Goal: Register for event/course

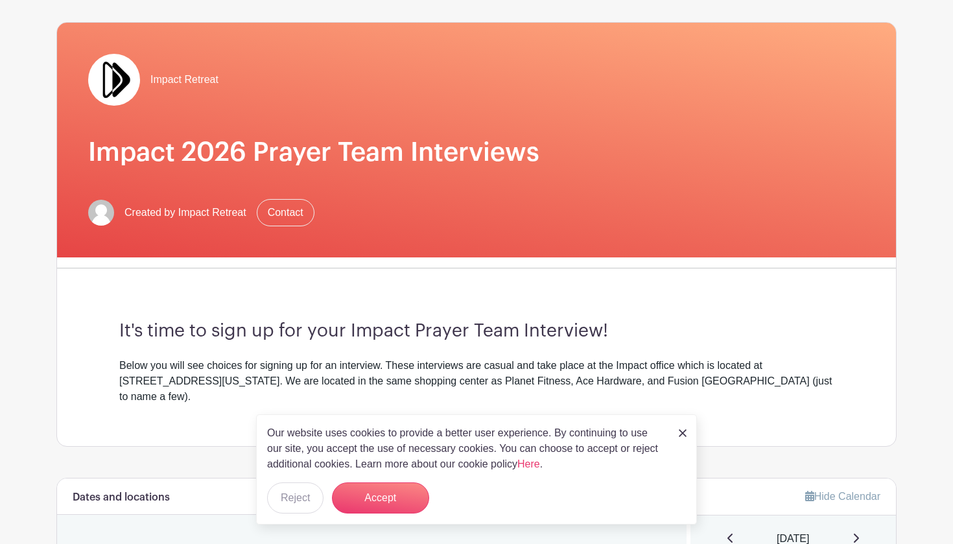
scroll to position [100, 0]
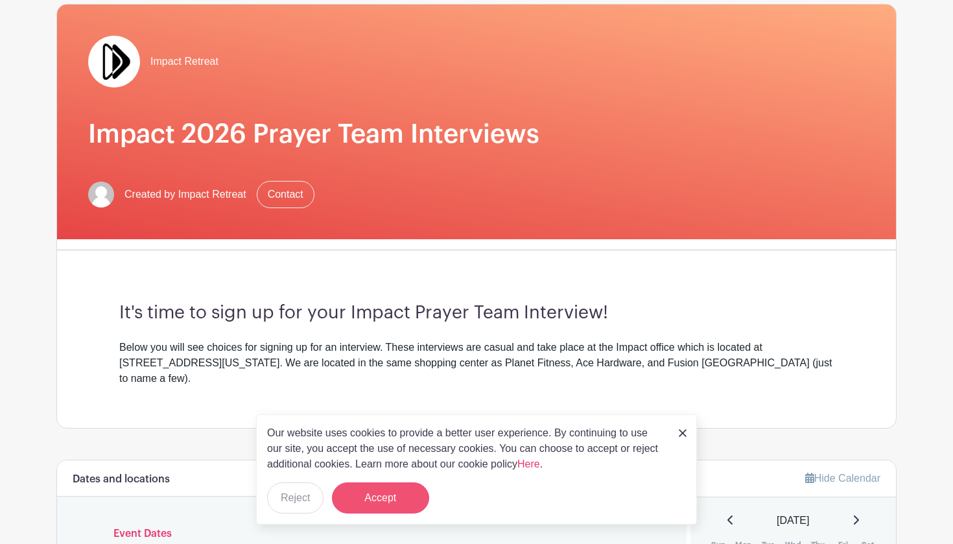
click at [389, 502] on button "Accept" at bounding box center [380, 497] width 97 height 31
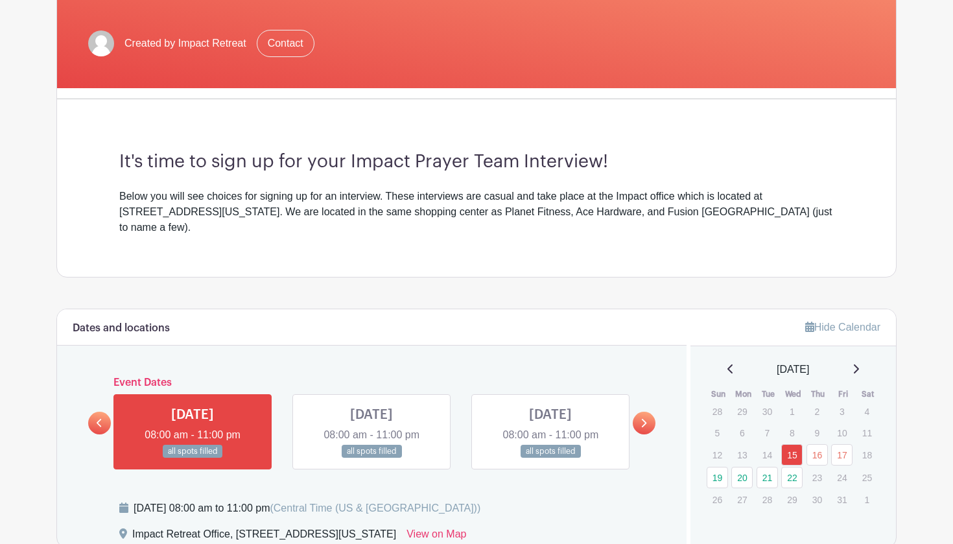
scroll to position [224, 0]
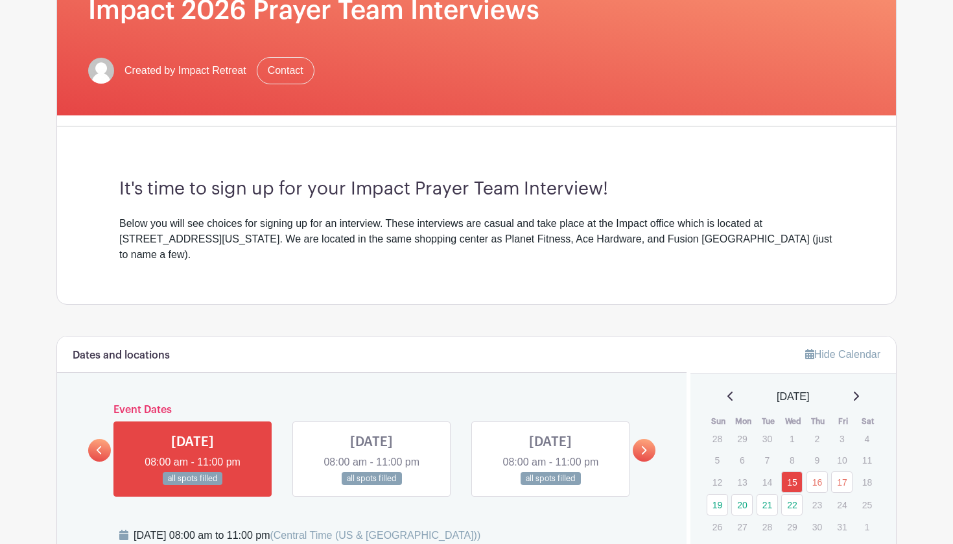
click at [858, 391] on icon at bounding box center [856, 396] width 6 height 10
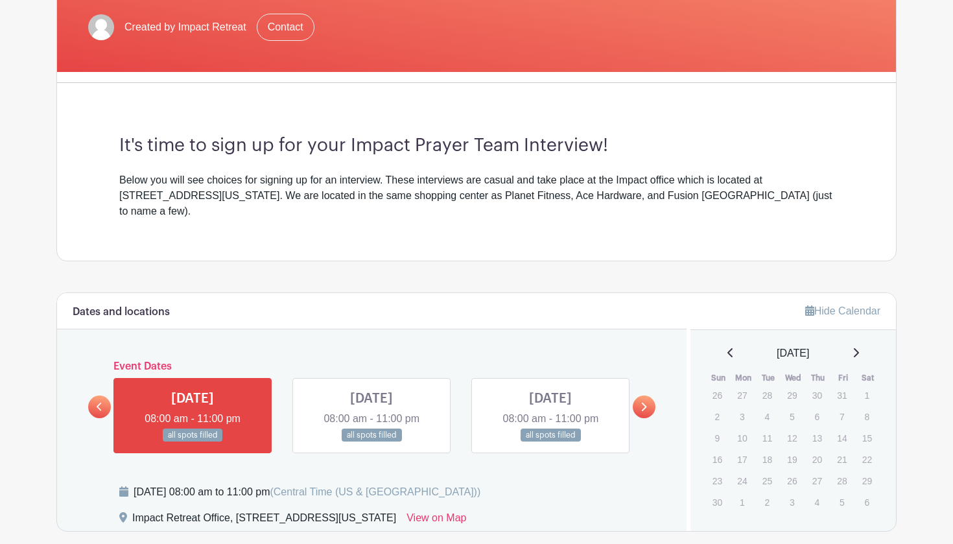
scroll to position [279, 0]
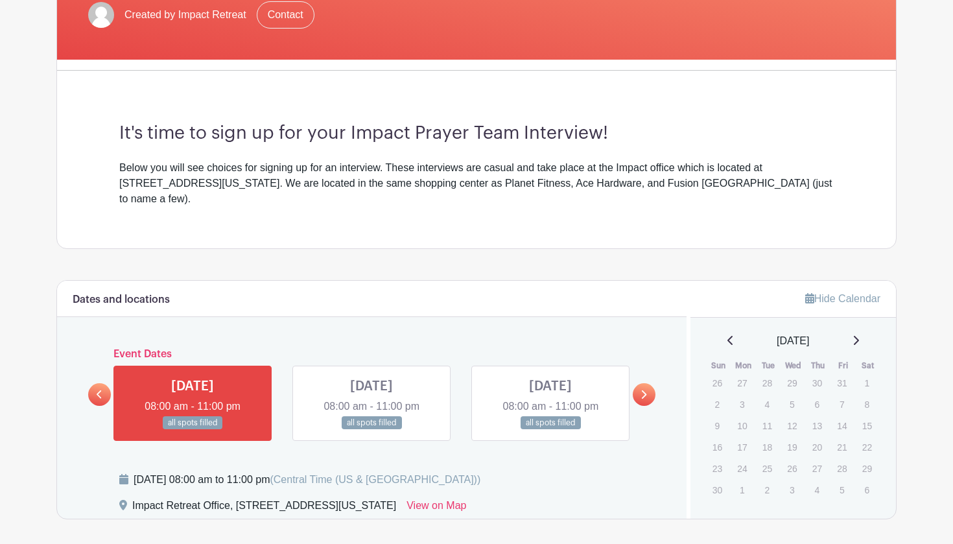
click at [728, 336] on icon at bounding box center [730, 340] width 5 height 9
click at [766, 438] on link "21" at bounding box center [767, 448] width 21 height 21
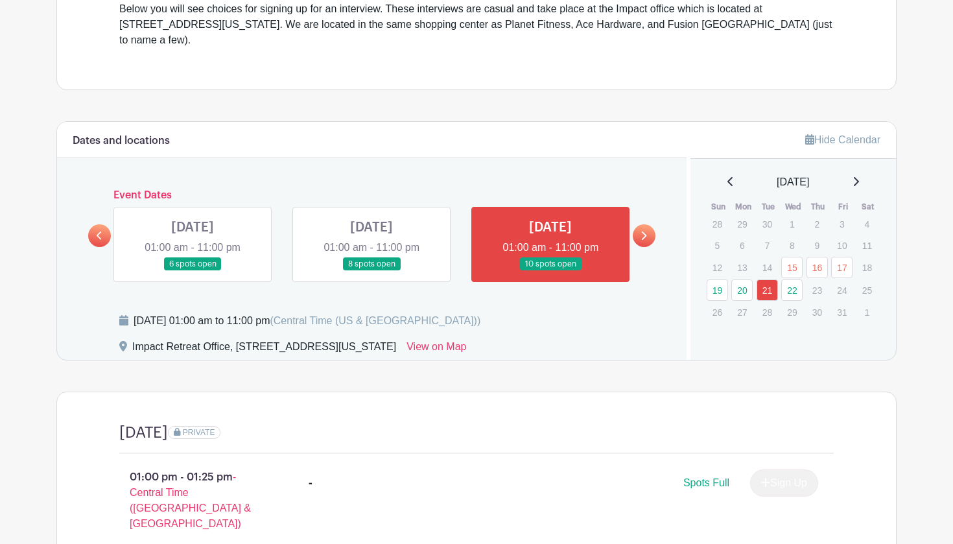
scroll to position [455, 0]
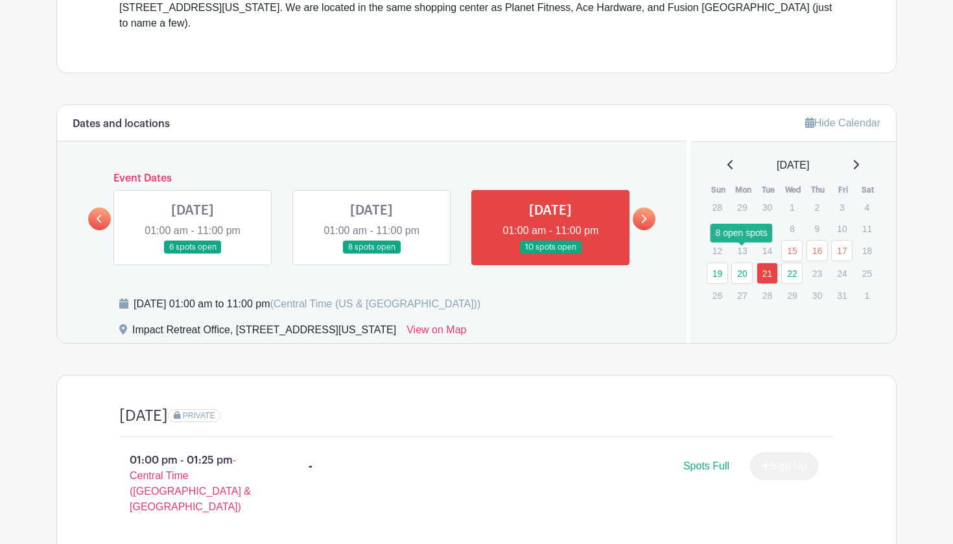
click at [739, 263] on link "20" at bounding box center [741, 273] width 21 height 21
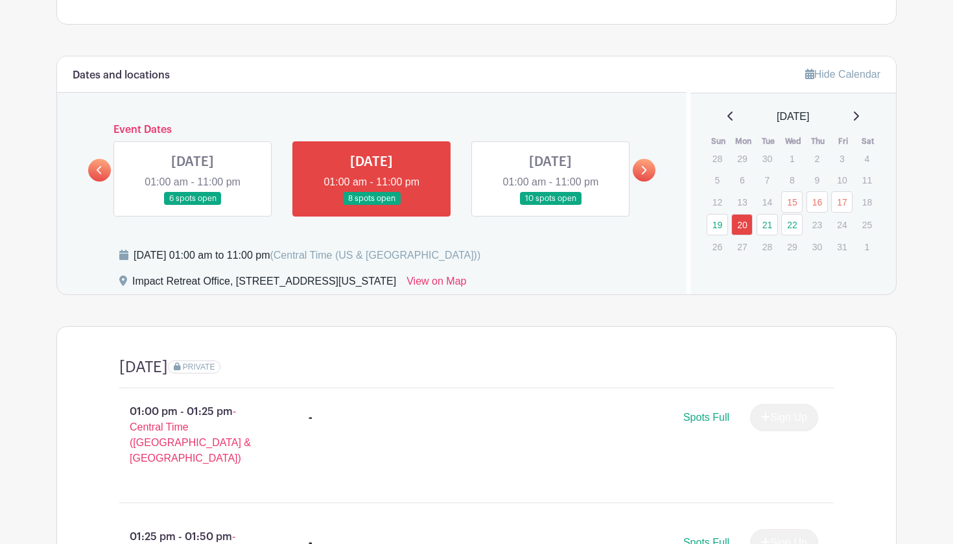
scroll to position [413, 0]
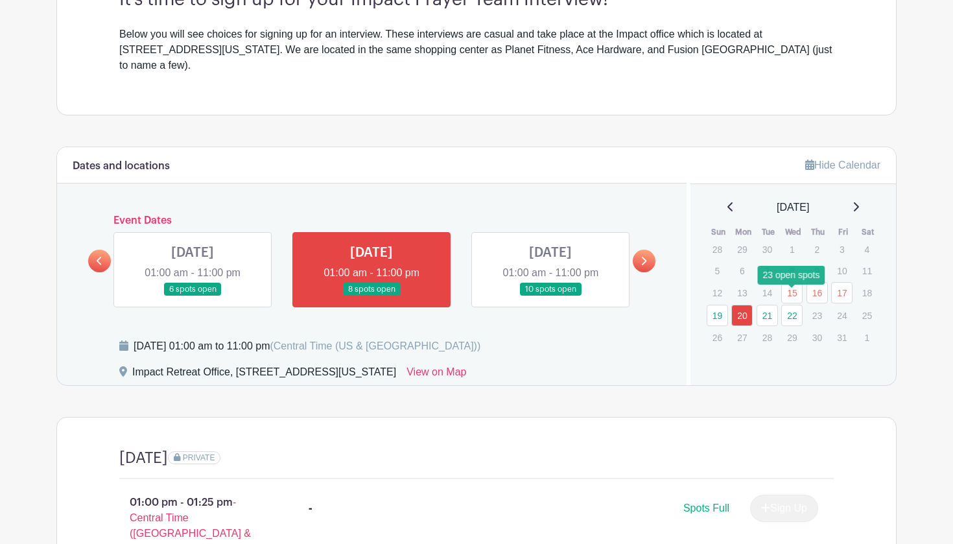
click at [787, 305] on link "22" at bounding box center [791, 315] width 21 height 21
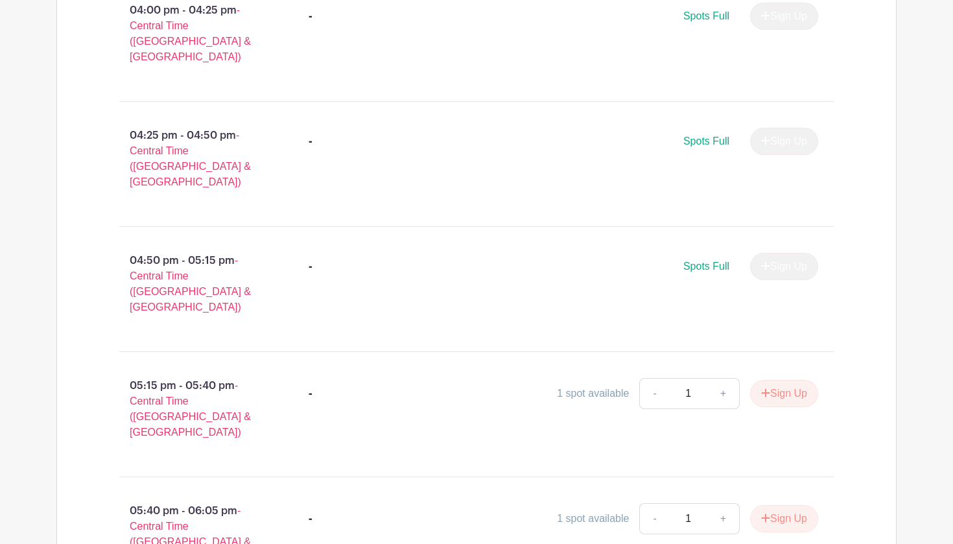
scroll to position [1646, 0]
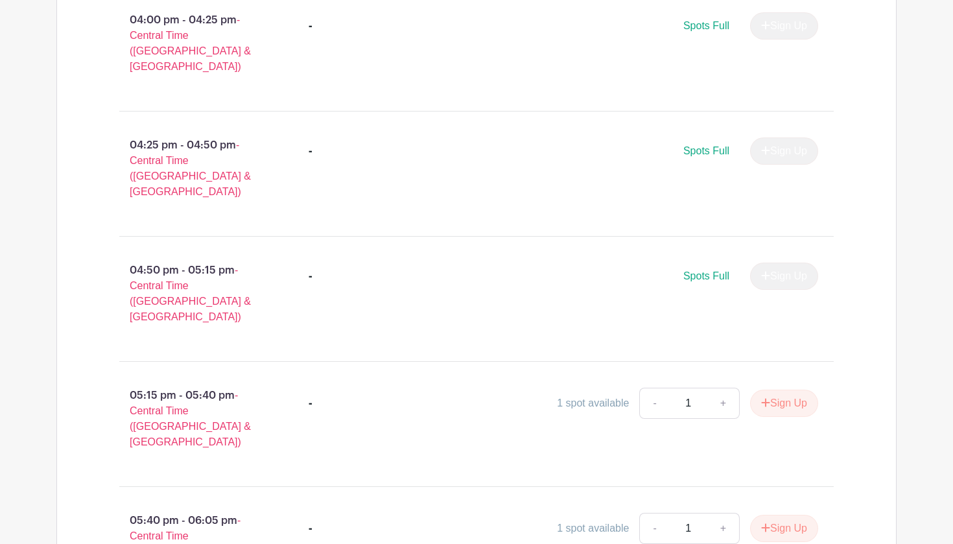
click at [684, 388] on input "1" at bounding box center [688, 403] width 39 height 31
click at [775, 390] on button "Sign Up" at bounding box center [784, 403] width 68 height 27
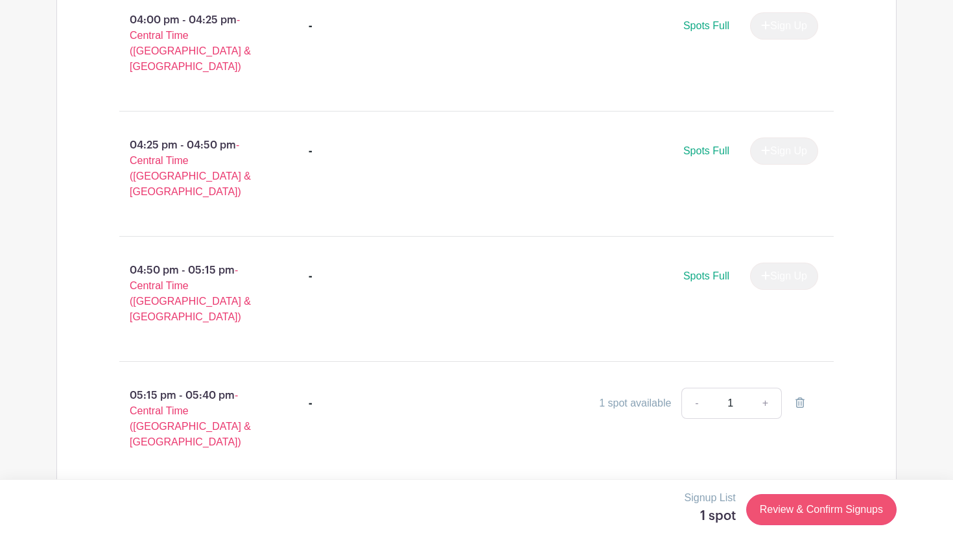
click at [796, 506] on link "Review & Confirm Signups" at bounding box center [821, 509] width 150 height 31
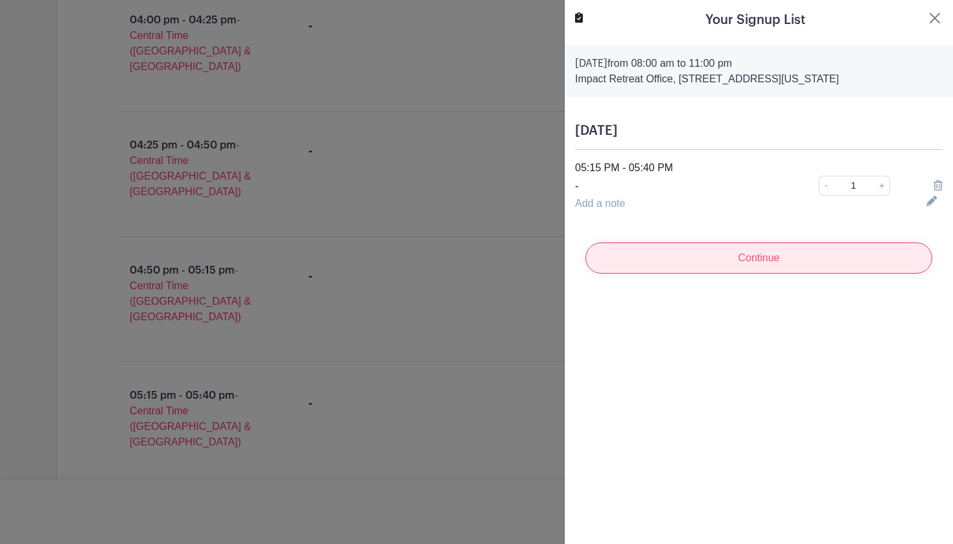
click at [682, 258] on input "Continue" at bounding box center [759, 258] width 347 height 31
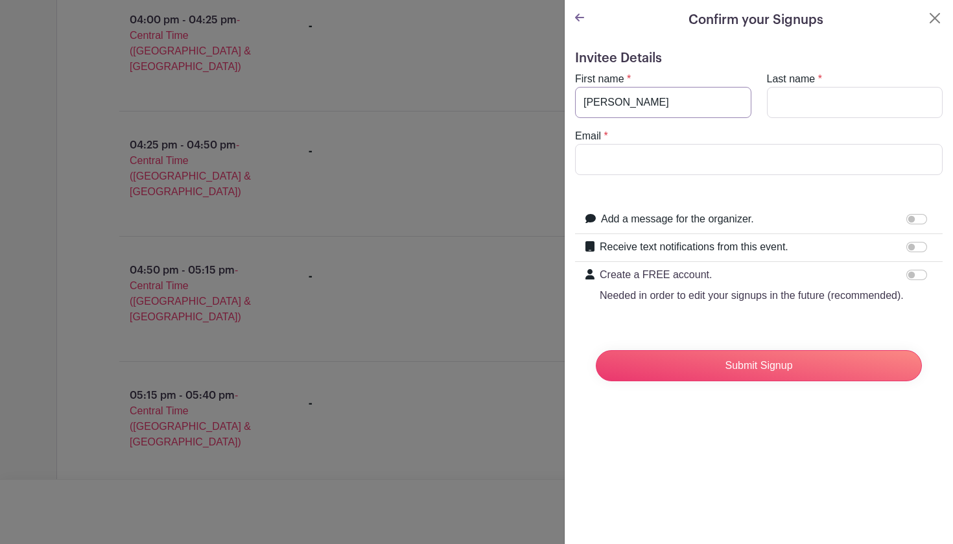
type input "[PERSON_NAME]"
type input "[EMAIL_ADDRESS][DOMAIN_NAME]"
click at [918, 218] on input "Add a message for the organizer." at bounding box center [916, 219] width 21 height 10
checkbox input "true"
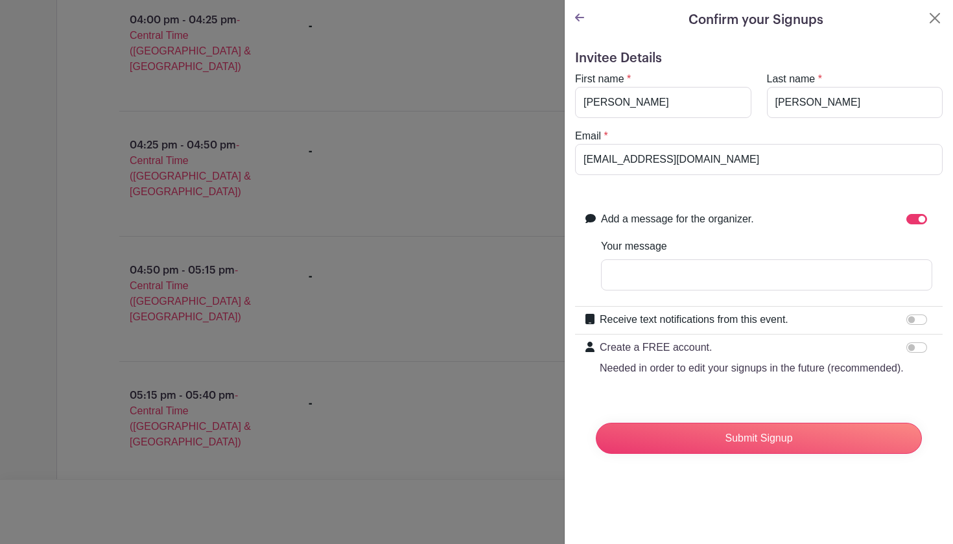
click at [916, 319] on input "Receive text notifications from this event." at bounding box center [916, 319] width 21 height 10
checkbox input "true"
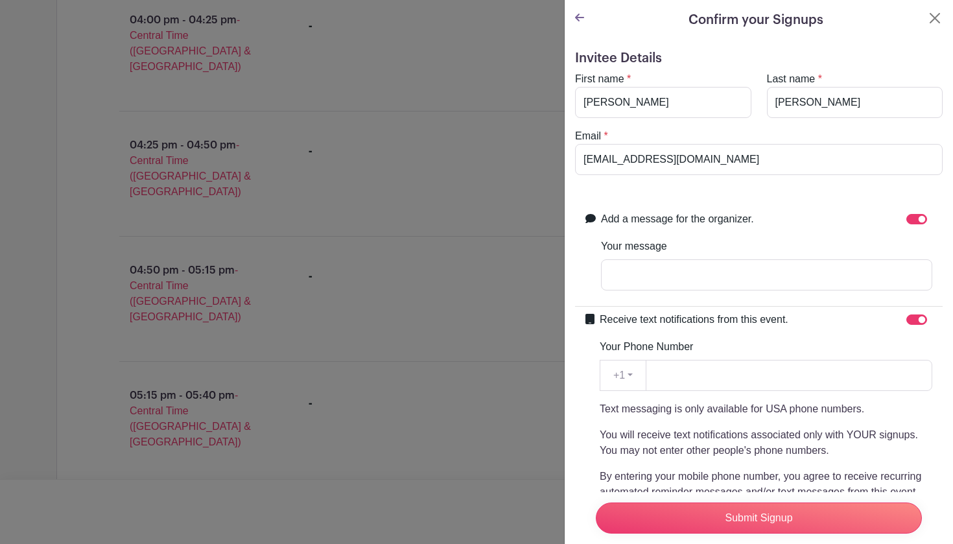
click at [914, 221] on input "Add a message for the organizer." at bounding box center [916, 219] width 21 height 10
checkbox input "false"
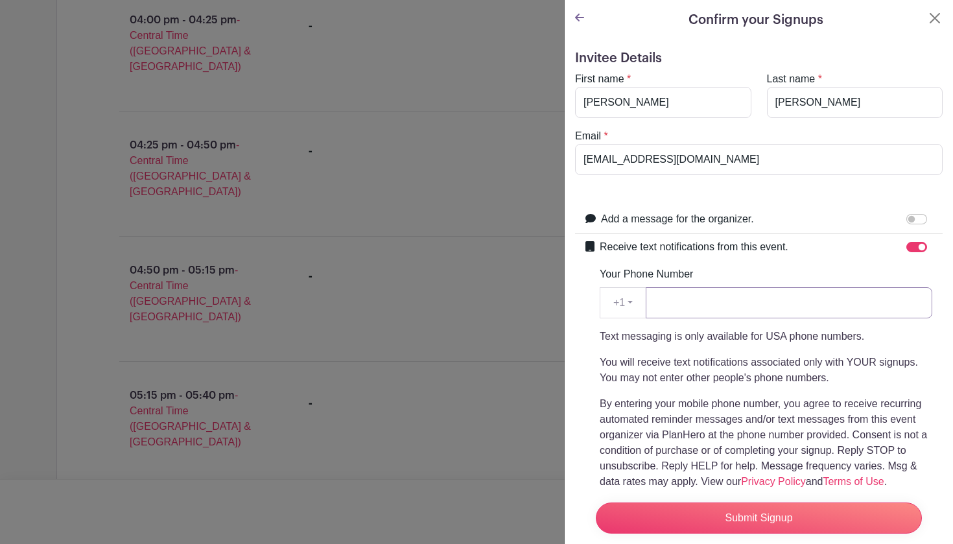
click at [758, 310] on input "Your Phone Number" at bounding box center [789, 302] width 287 height 31
type input "9032613358"
click at [659, 514] on input "Submit Signup" at bounding box center [759, 518] width 326 height 31
